Goal: Transaction & Acquisition: Purchase product/service

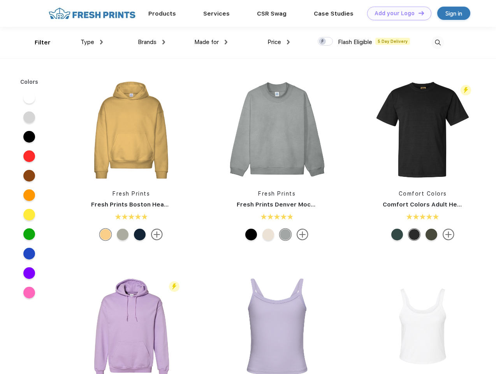
click at [396, 13] on link "Add your Logo Design Tool" at bounding box center [399, 14] width 64 height 14
click at [0, 0] on div "Design Tool" at bounding box center [0, 0] width 0 height 0
click at [418, 13] on link "Add your Logo Design Tool" at bounding box center [399, 14] width 64 height 14
click at [37, 42] on div "Filter" at bounding box center [43, 42] width 16 height 9
click at [92, 42] on span "Type" at bounding box center [88, 42] width 14 height 7
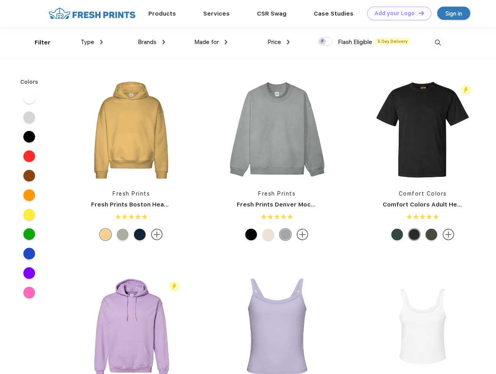
click at [151, 42] on span "Brands" at bounding box center [147, 42] width 19 height 7
click at [211, 42] on span "Made for" at bounding box center [206, 42] width 25 height 7
click at [279, 42] on span "Price" at bounding box center [274, 42] width 14 height 7
click at [325, 42] on div at bounding box center [325, 41] width 15 height 9
click at [323, 42] on input "checkbox" at bounding box center [320, 39] width 5 height 5
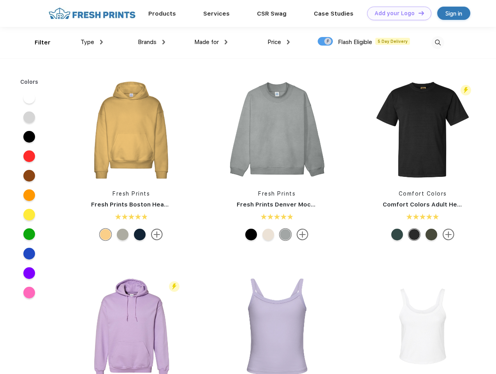
click at [437, 42] on img at bounding box center [437, 42] width 13 height 13
